Goal: Browse casually: Explore the website without a specific task or goal

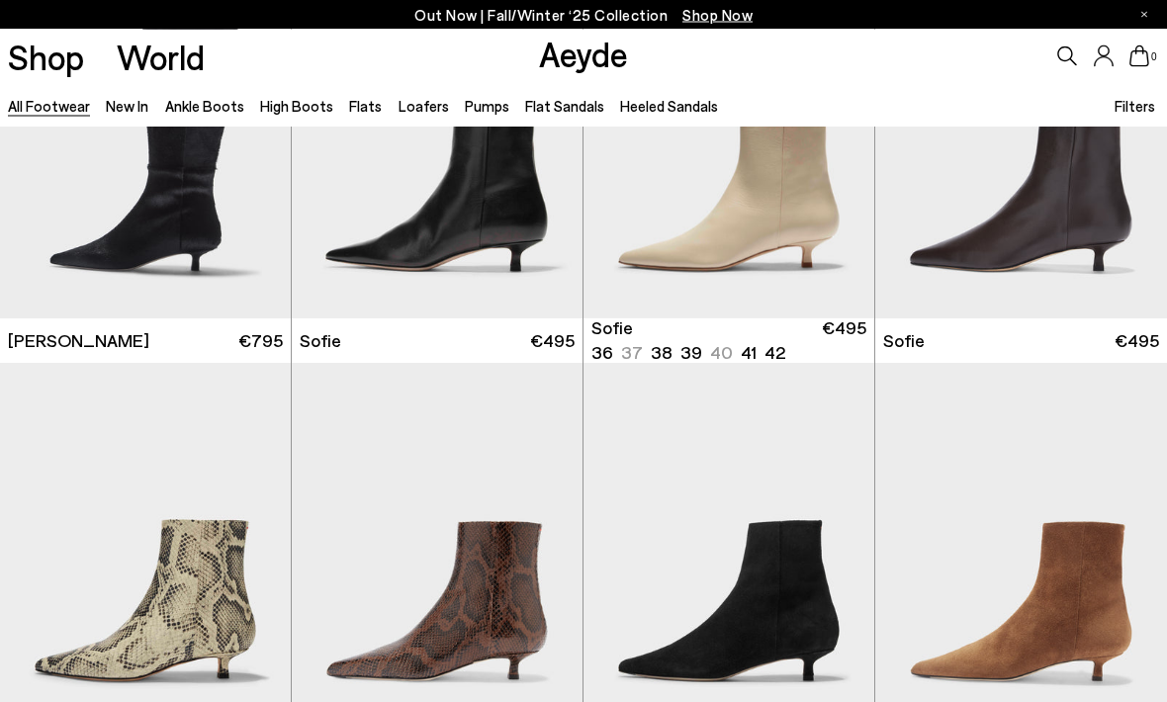
scroll to position [5098, 0]
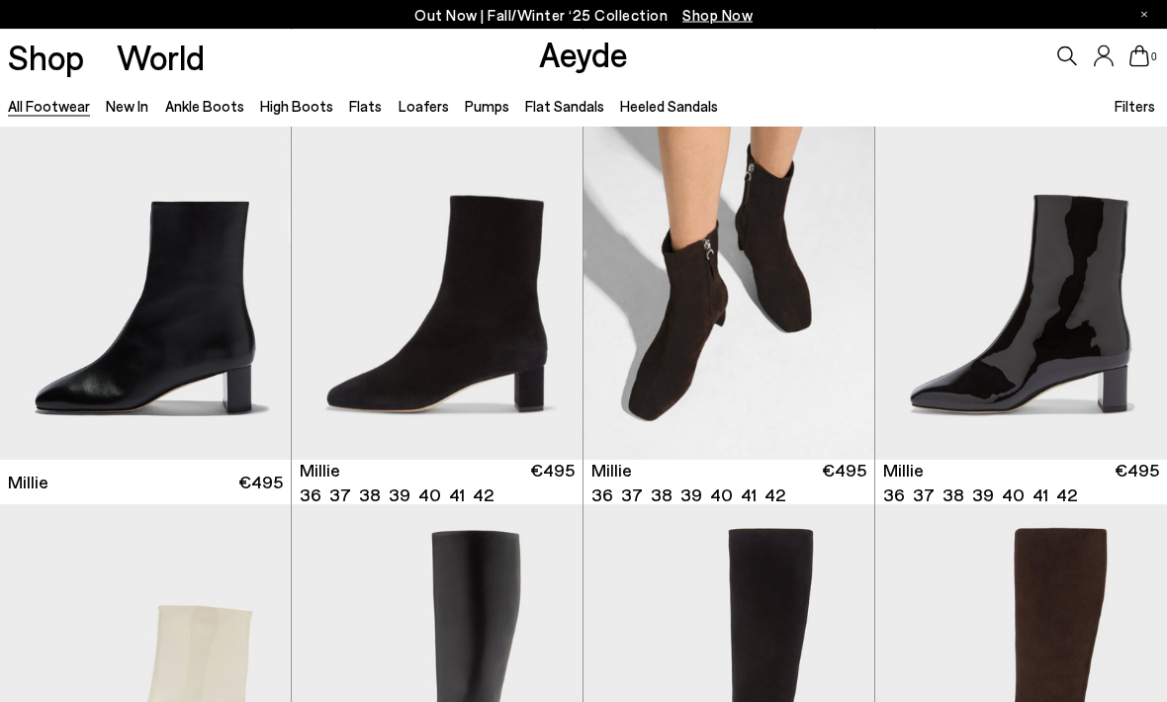
scroll to position [7008, 0]
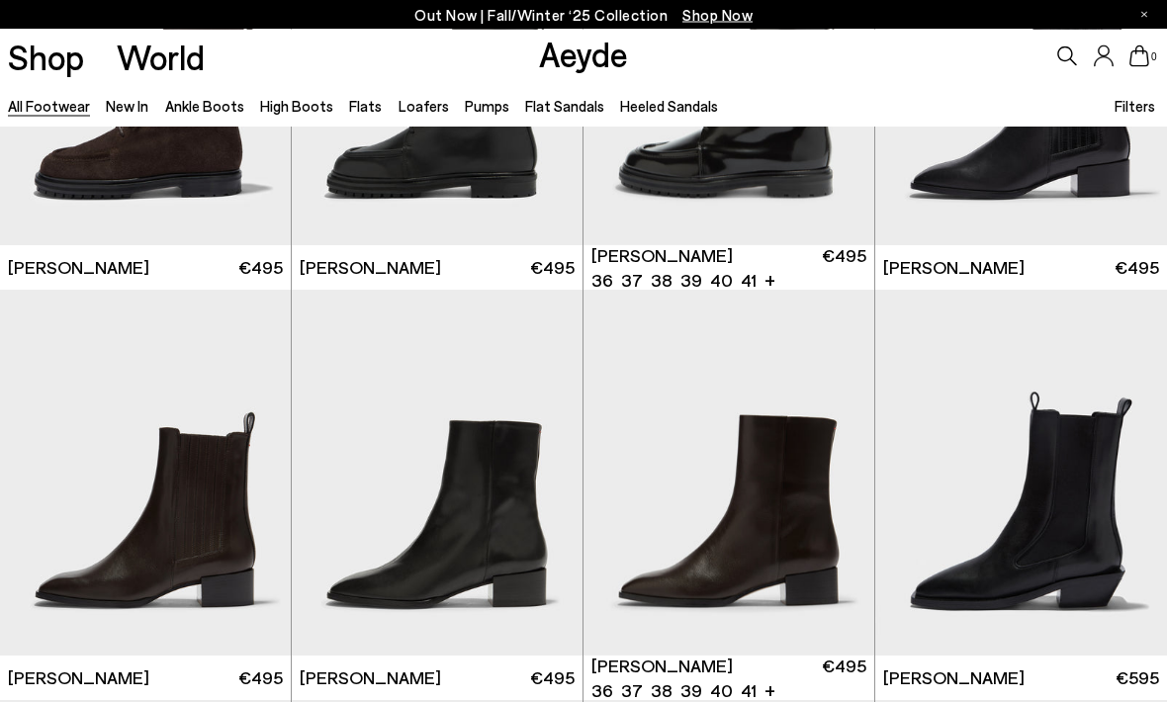
scroll to position [11325, 0]
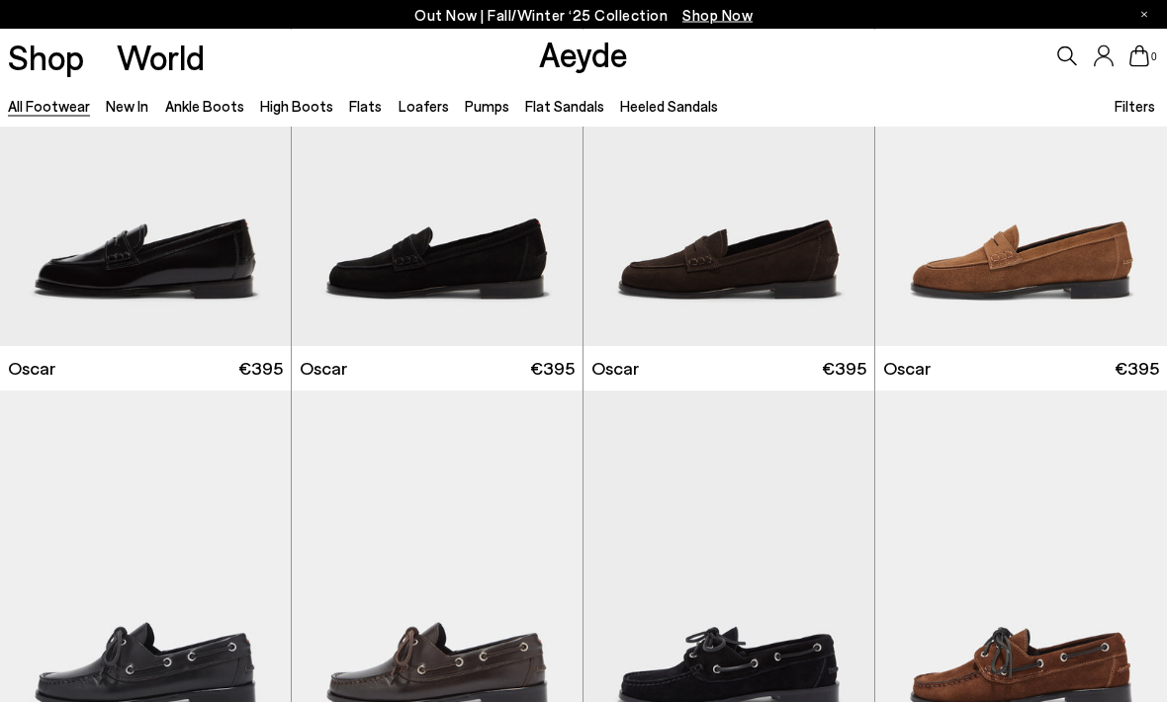
scroll to position [14507, 0]
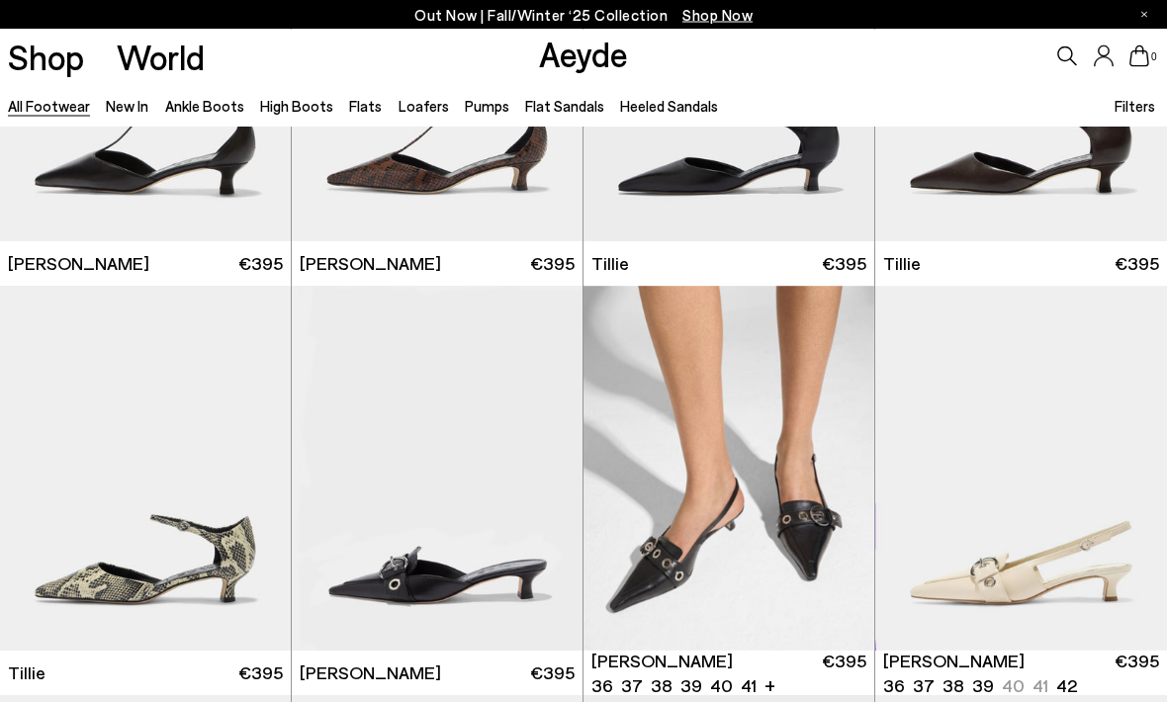
scroll to position [17483, 0]
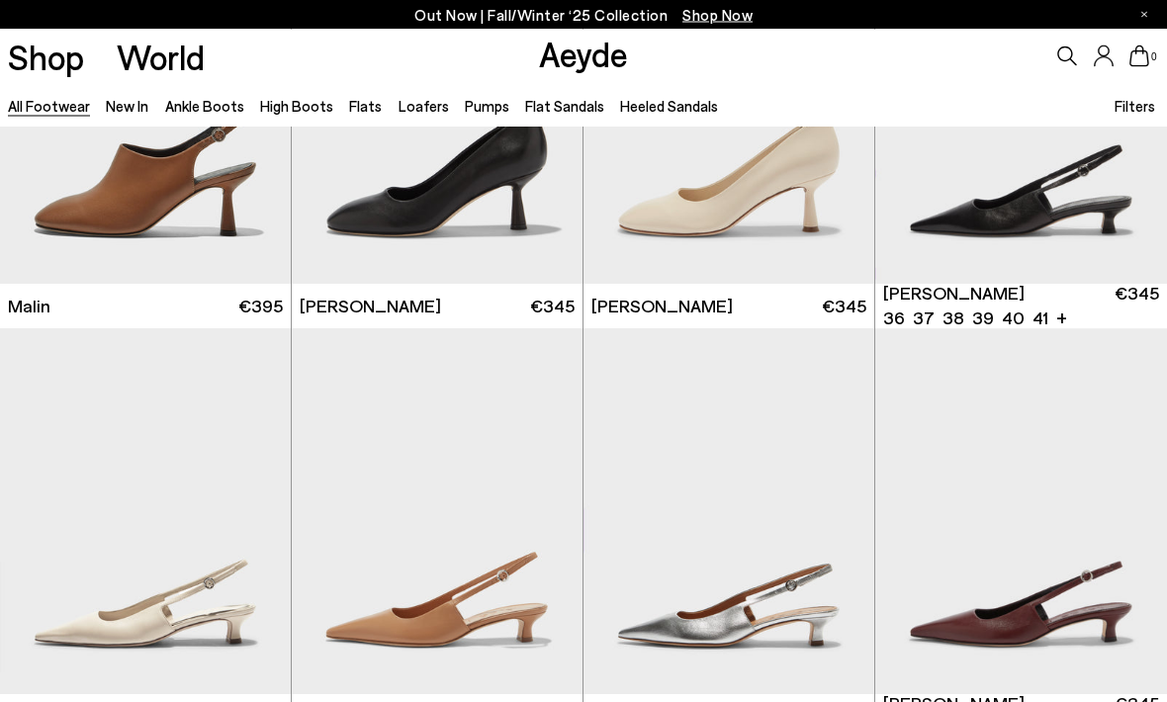
scroll to position [24386, 0]
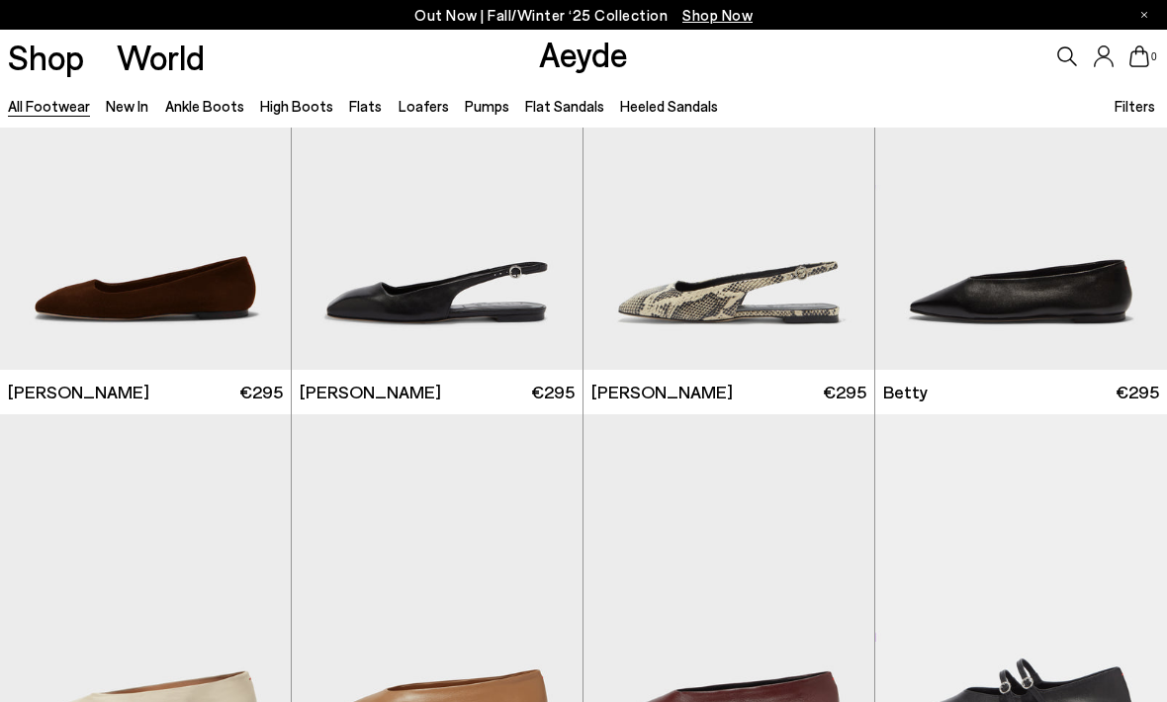
scroll to position [27215, 0]
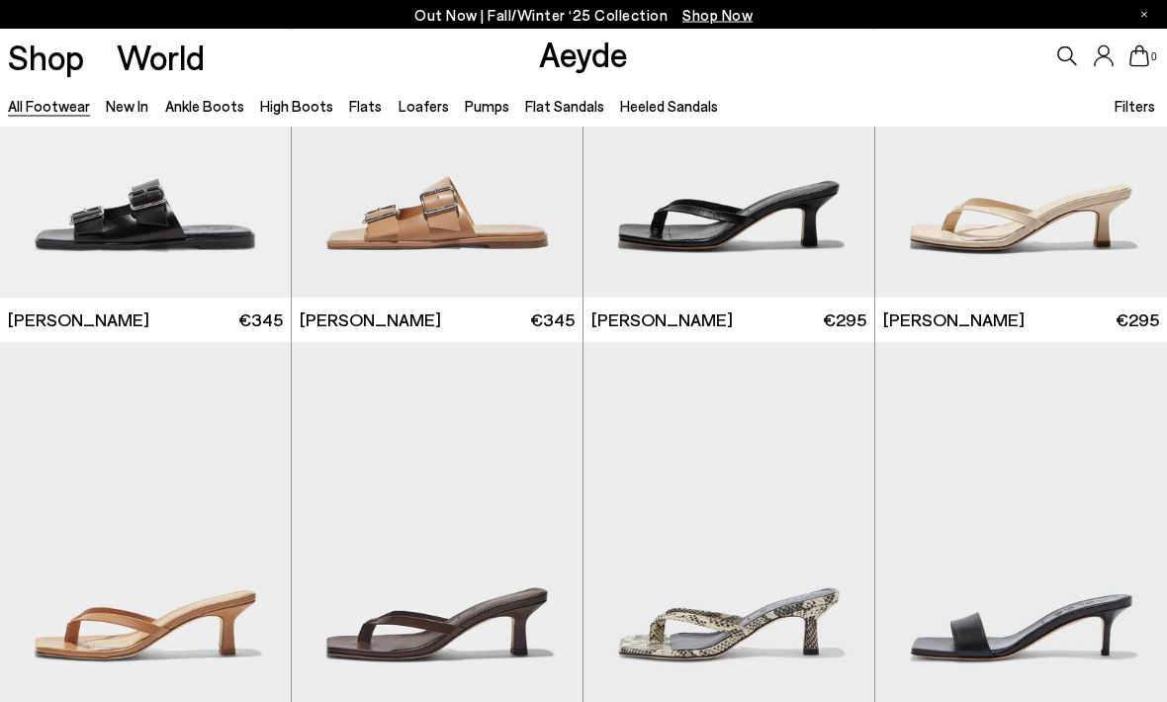
scroll to position [28862, 0]
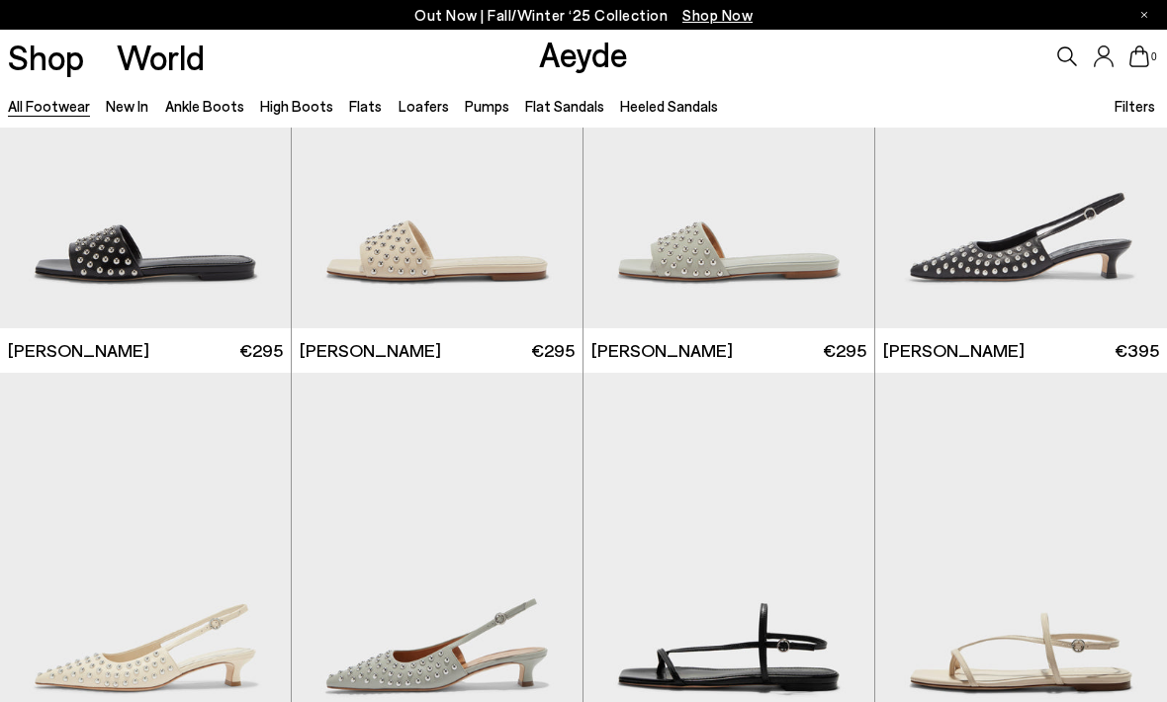
scroll to position [31755, 0]
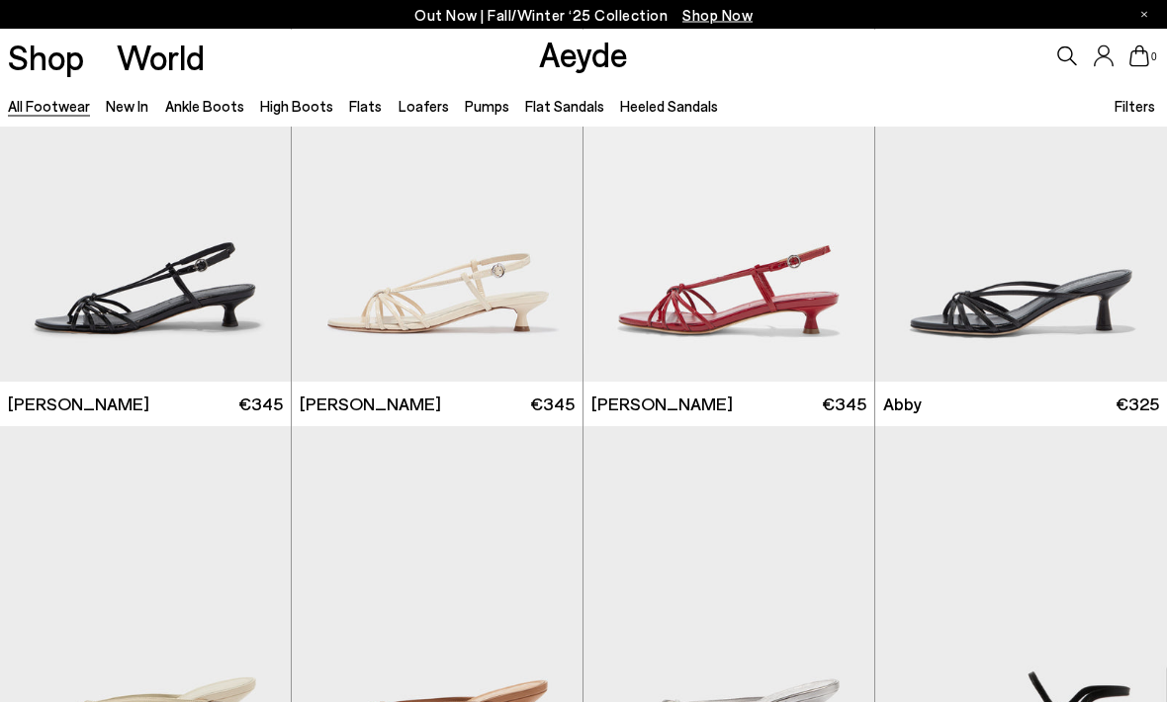
scroll to position [34163, 0]
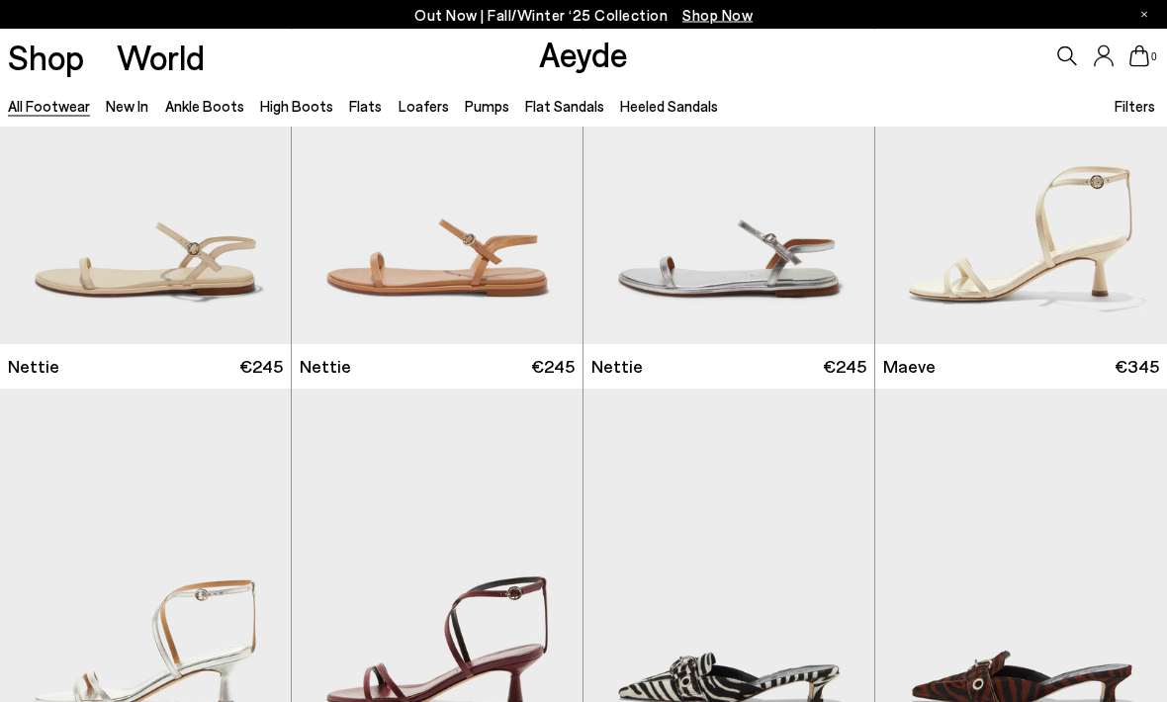
scroll to position [35102, 0]
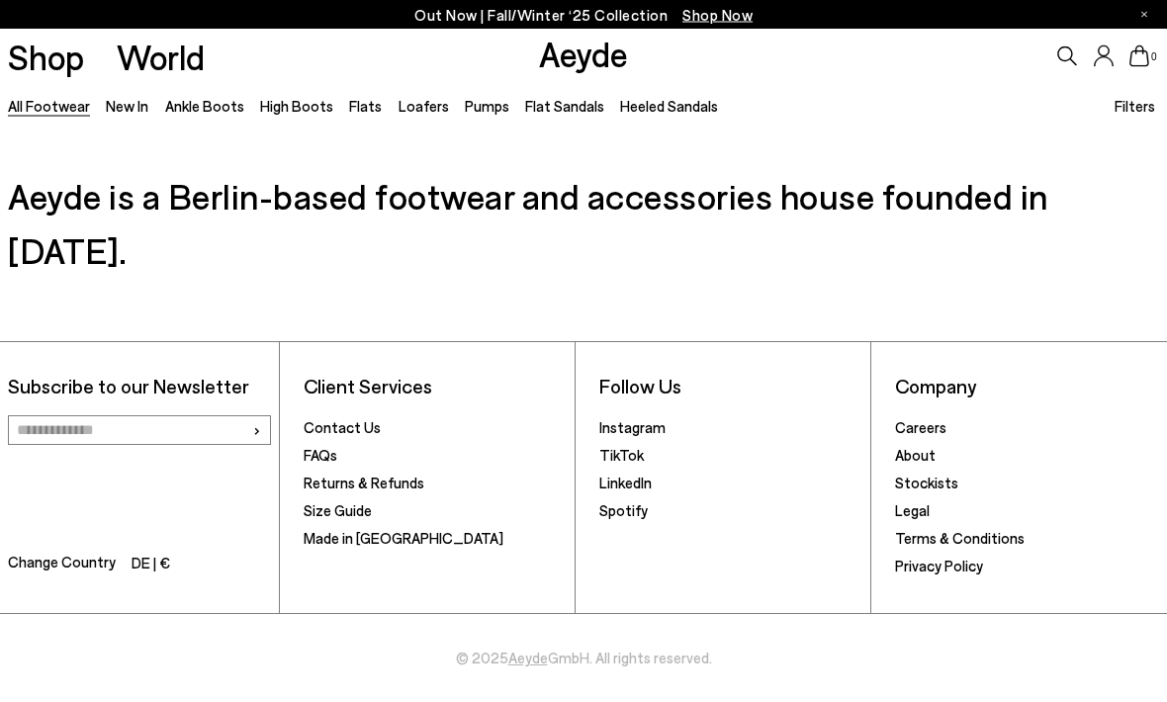
scroll to position [2464, 0]
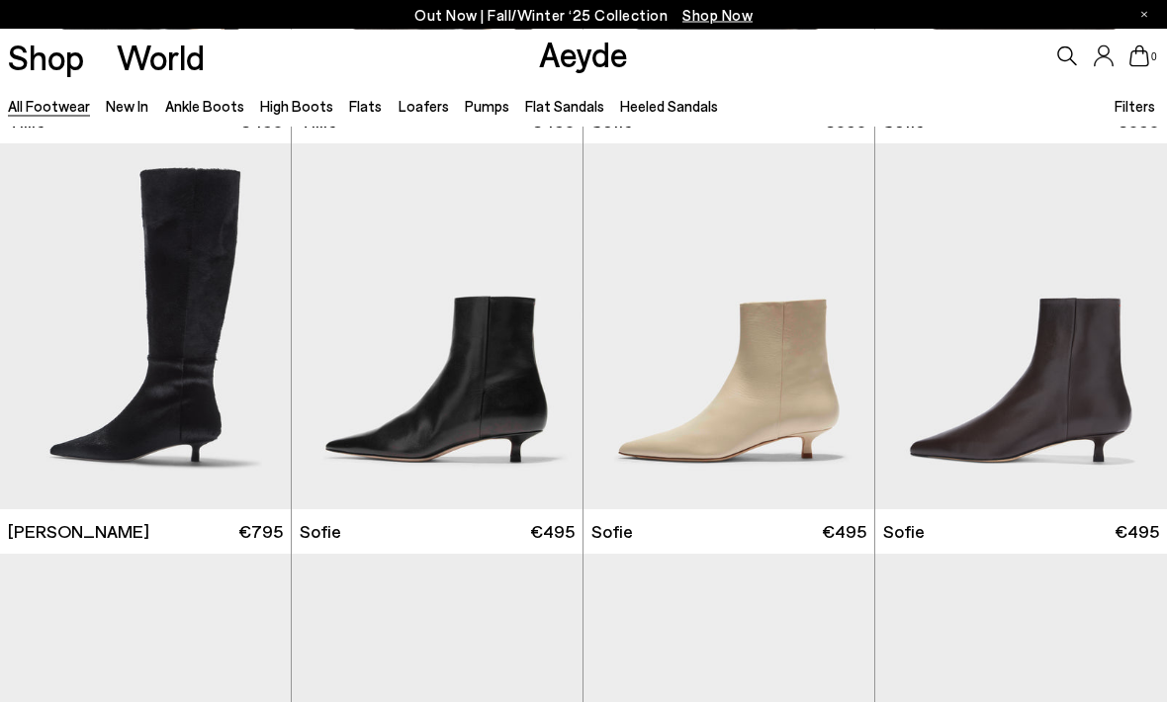
scroll to position [4908, 0]
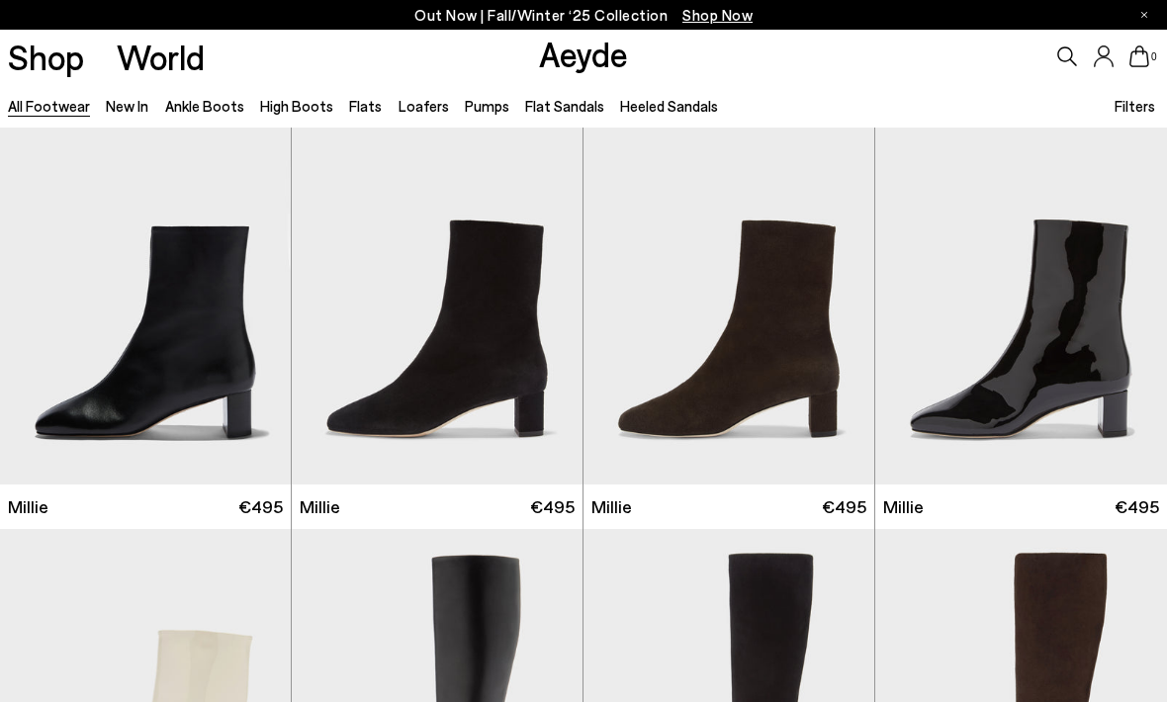
scroll to position [6978, 0]
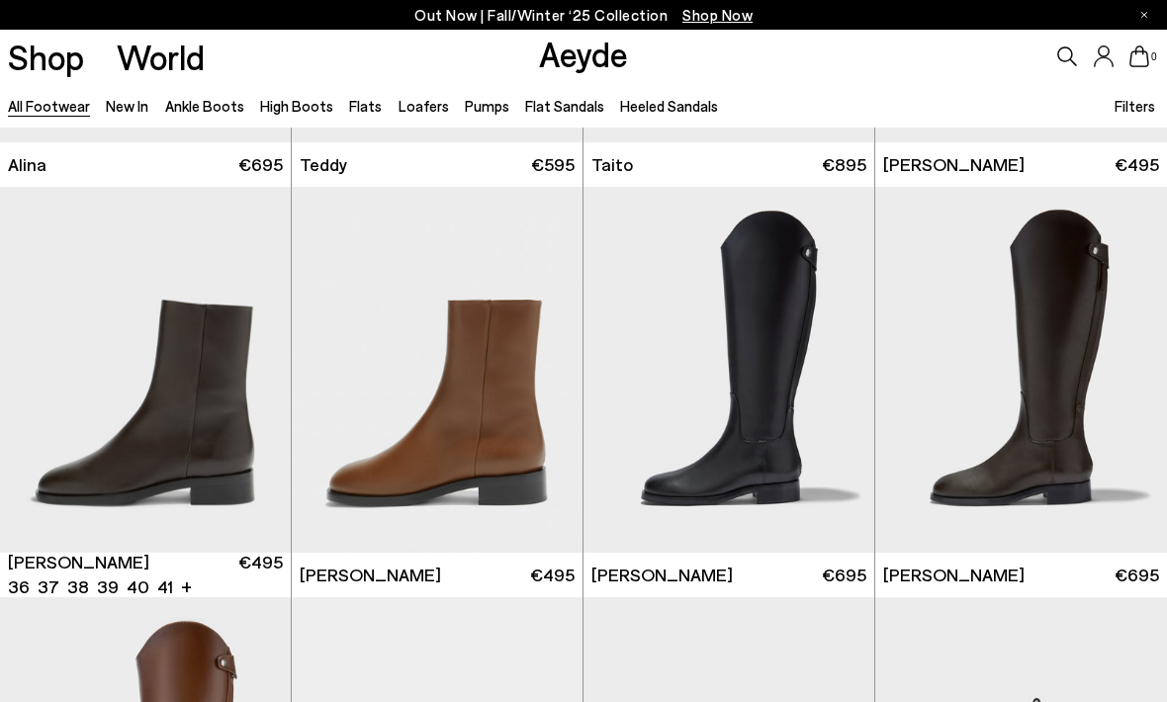
scroll to position [9442, 0]
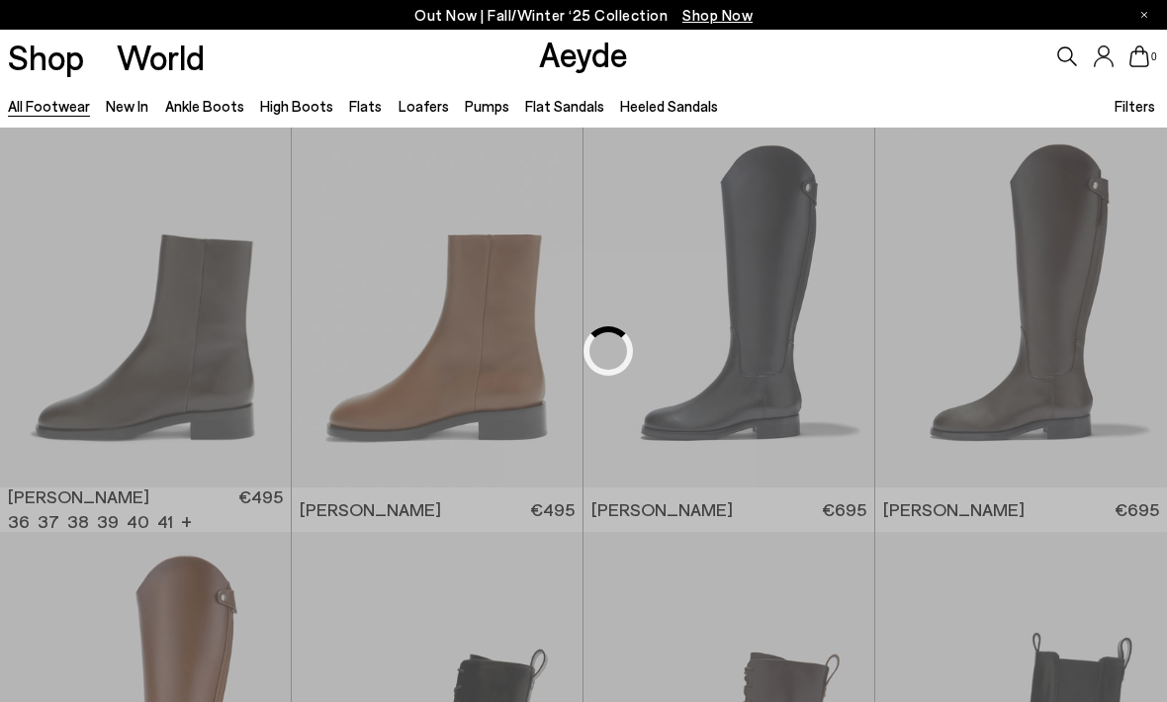
scroll to position [7855, 0]
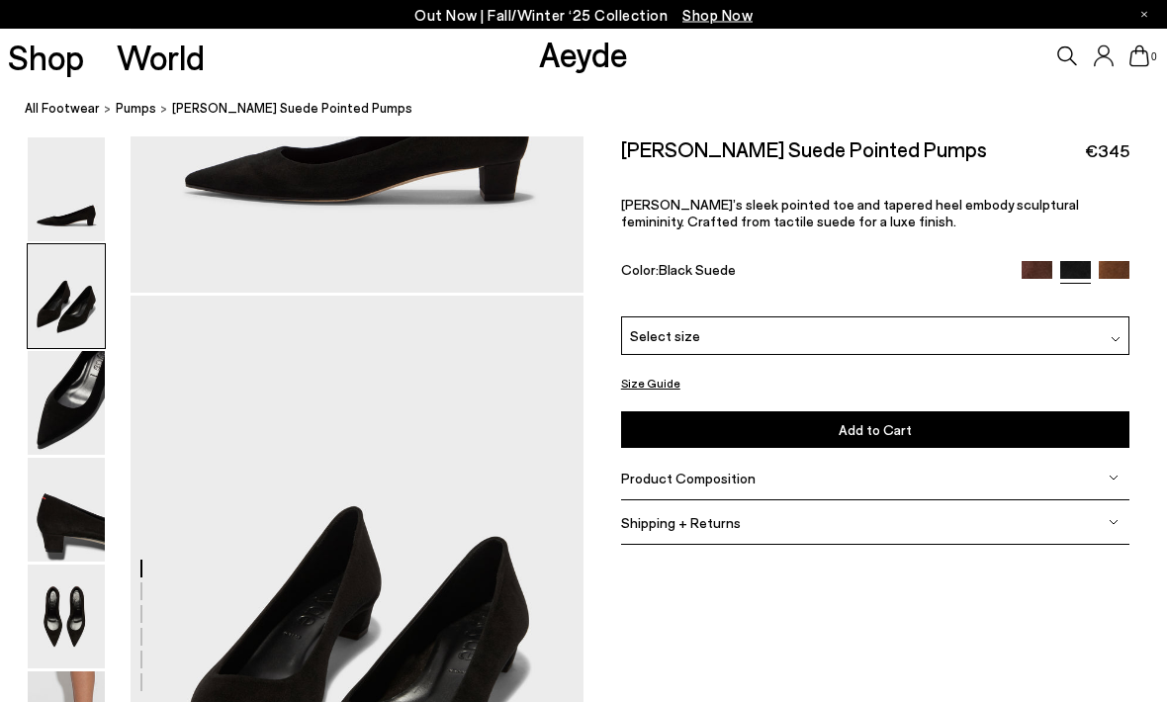
scroll to position [361, 0]
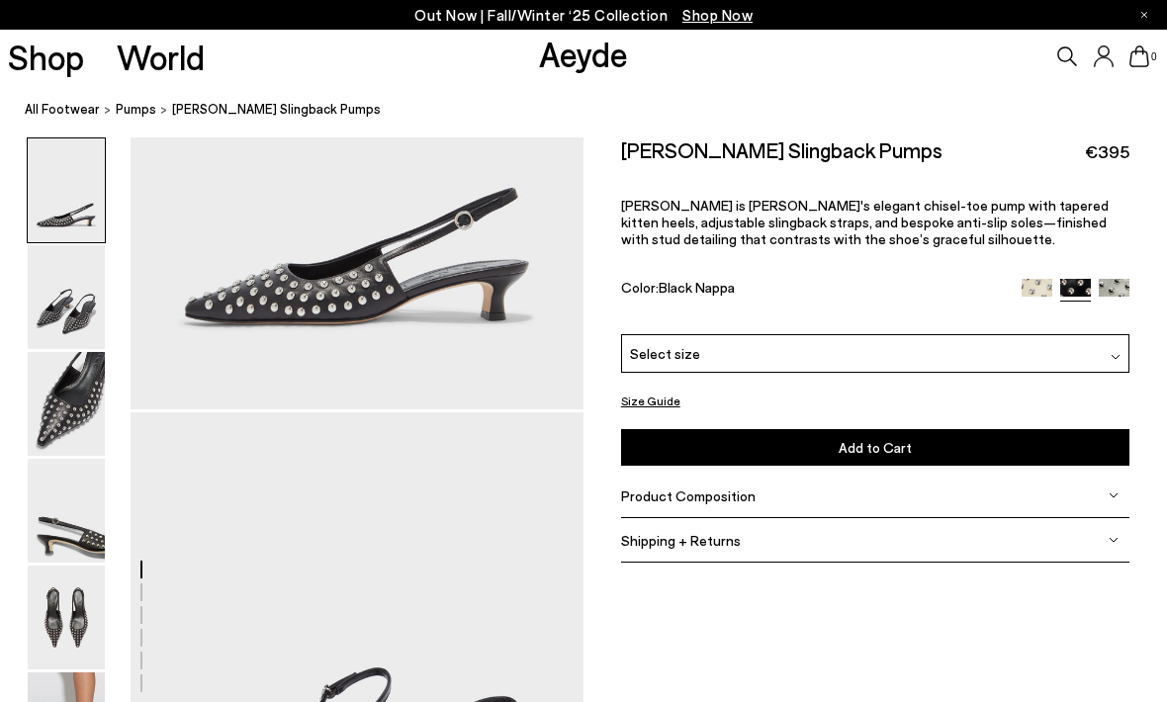
scroll to position [292, 0]
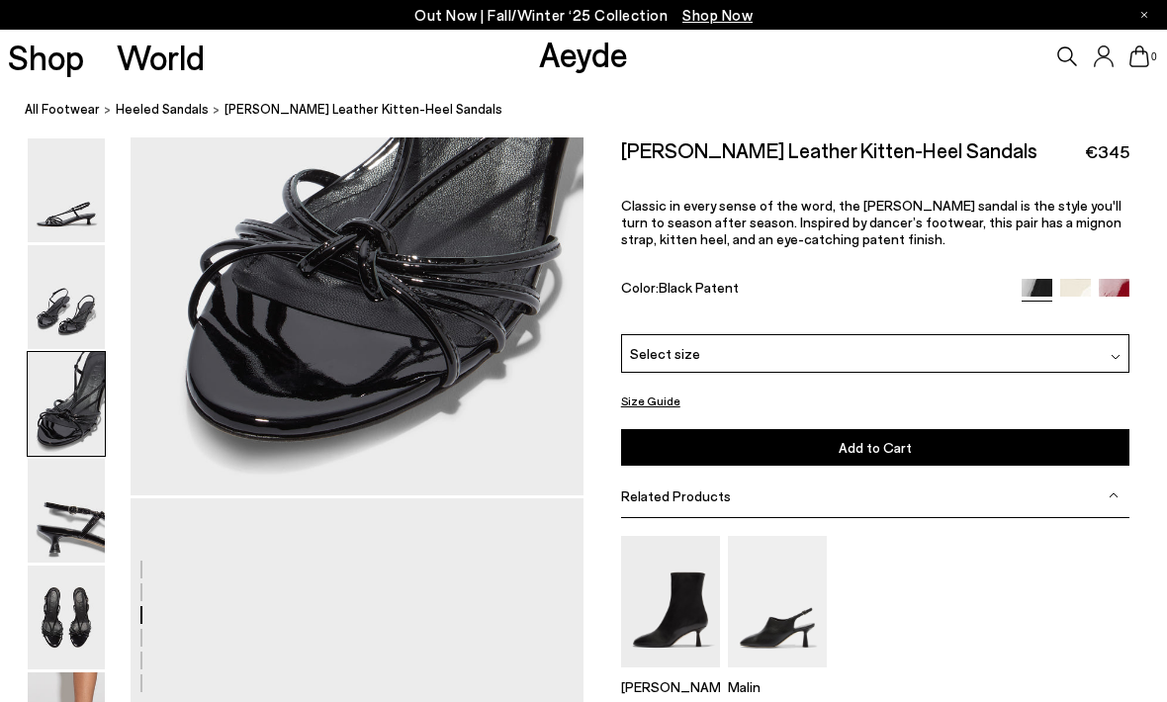
scroll to position [1380, 0]
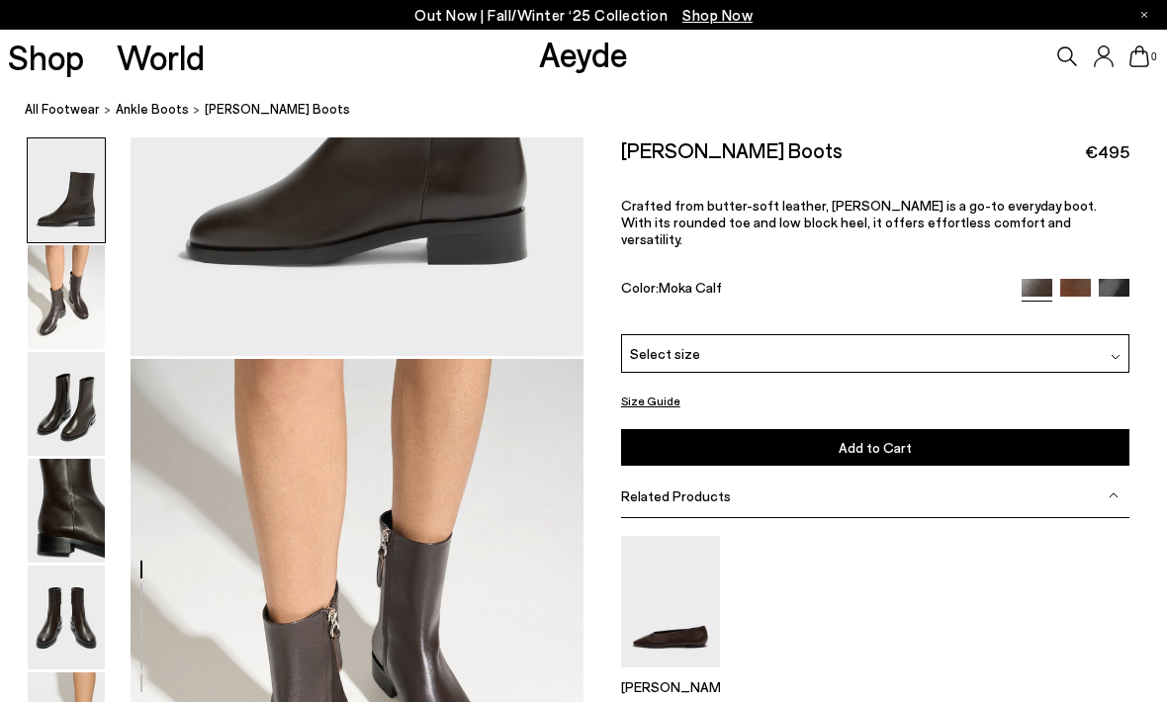
scroll to position [328, 0]
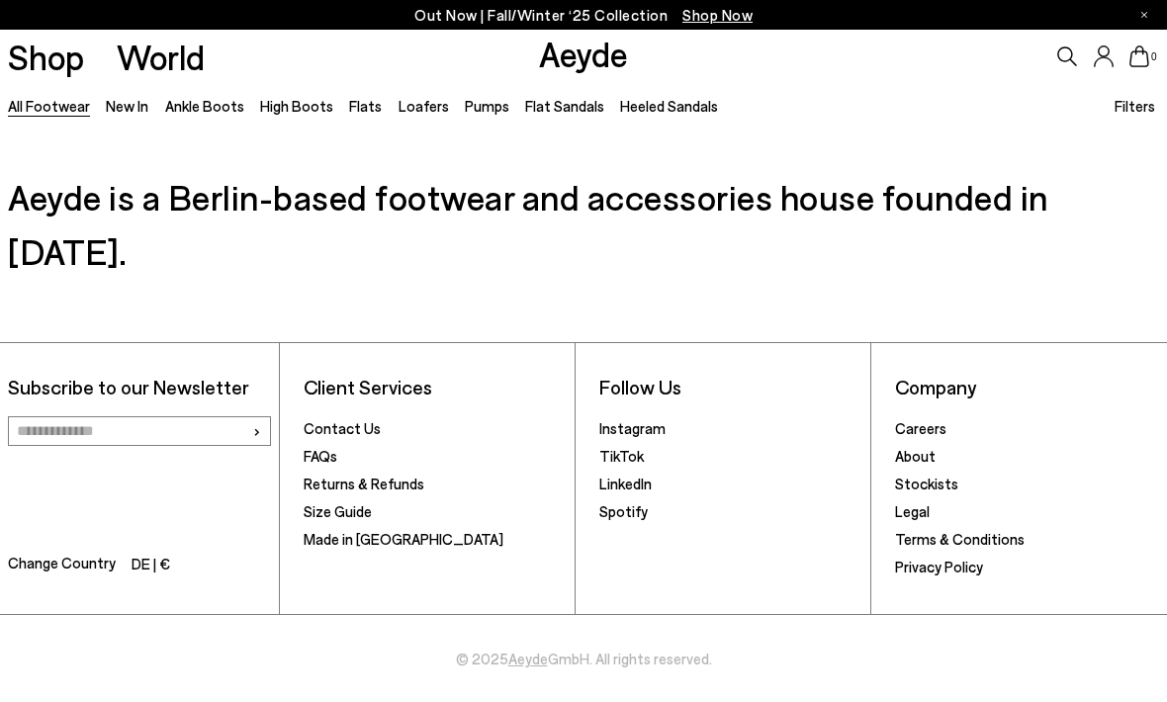
scroll to position [2464, 0]
